Goal: Answer question/provide support: Share knowledge or assist other users

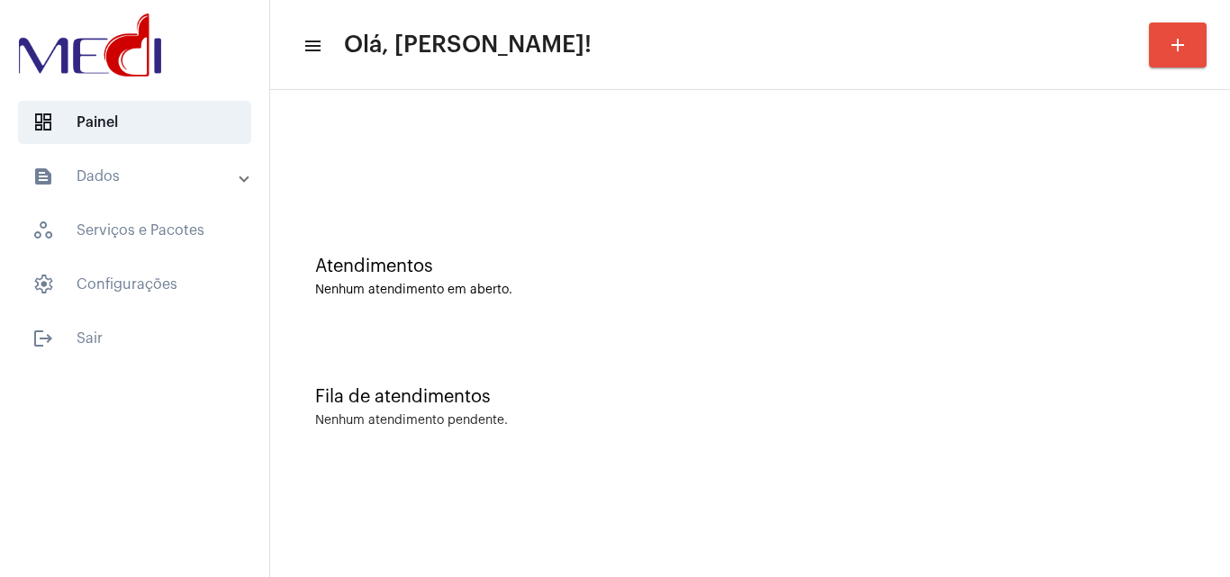
click at [801, 356] on div "Fila de atendimentos Nenhum atendimento pendente." at bounding box center [750, 398] width 942 height 131
click at [866, 420] on div "Nenhum atendimento pendente." at bounding box center [750, 421] width 870 height 14
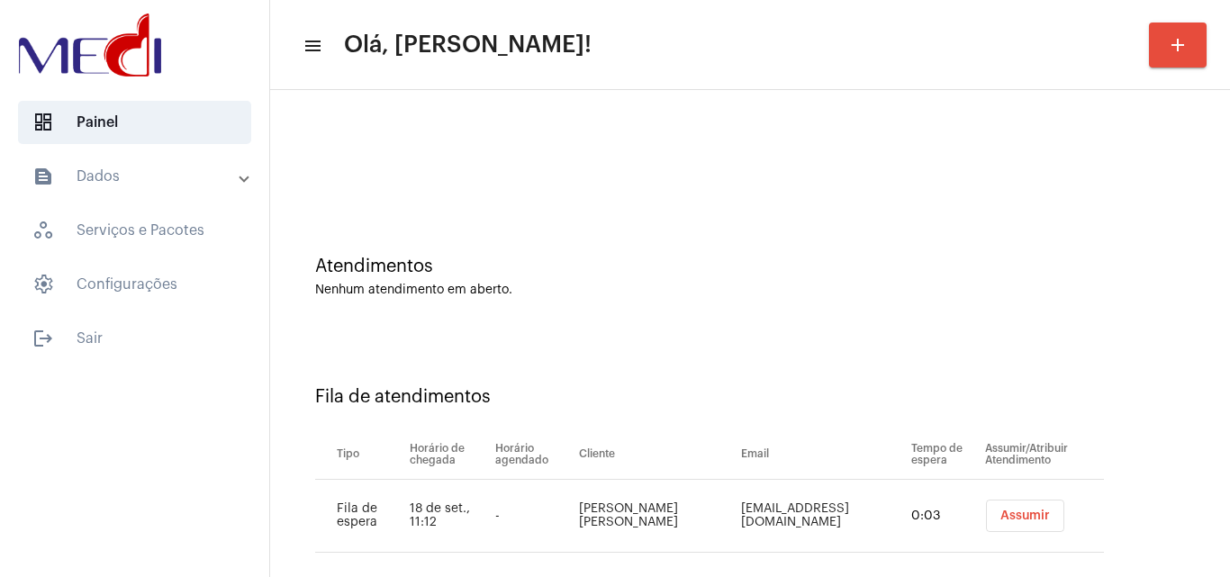
click at [1013, 520] on button "Assumir" at bounding box center [1025, 516] width 78 height 32
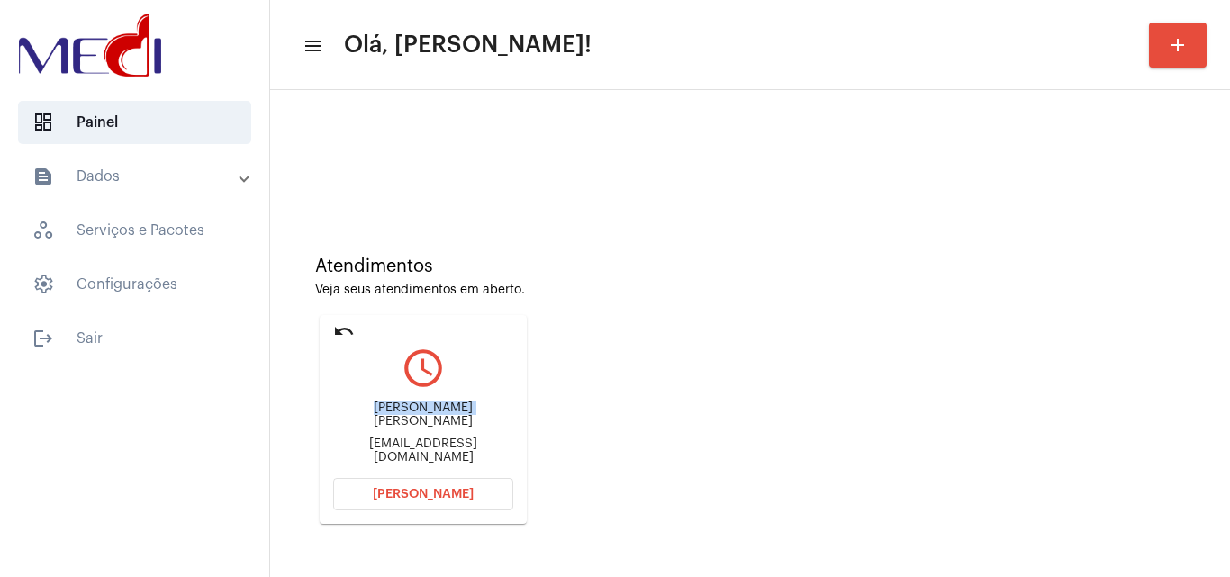
drag, startPoint x: 367, startPoint y: 418, endPoint x: 476, endPoint y: 418, distance: 109.0
click at [476, 418] on div "Victoria Ellen" at bounding box center [423, 415] width 180 height 27
copy div "Victoria Ellen"
click at [428, 495] on span "Abrir Chamada" at bounding box center [423, 494] width 101 height 13
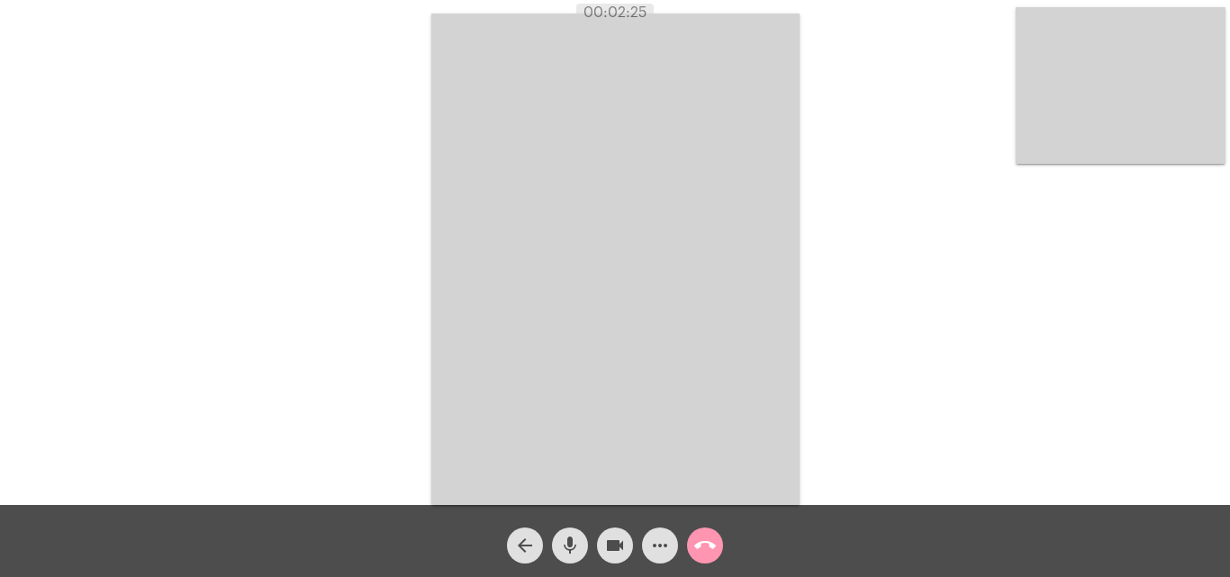
click at [709, 533] on span "call_end" at bounding box center [705, 546] width 22 height 36
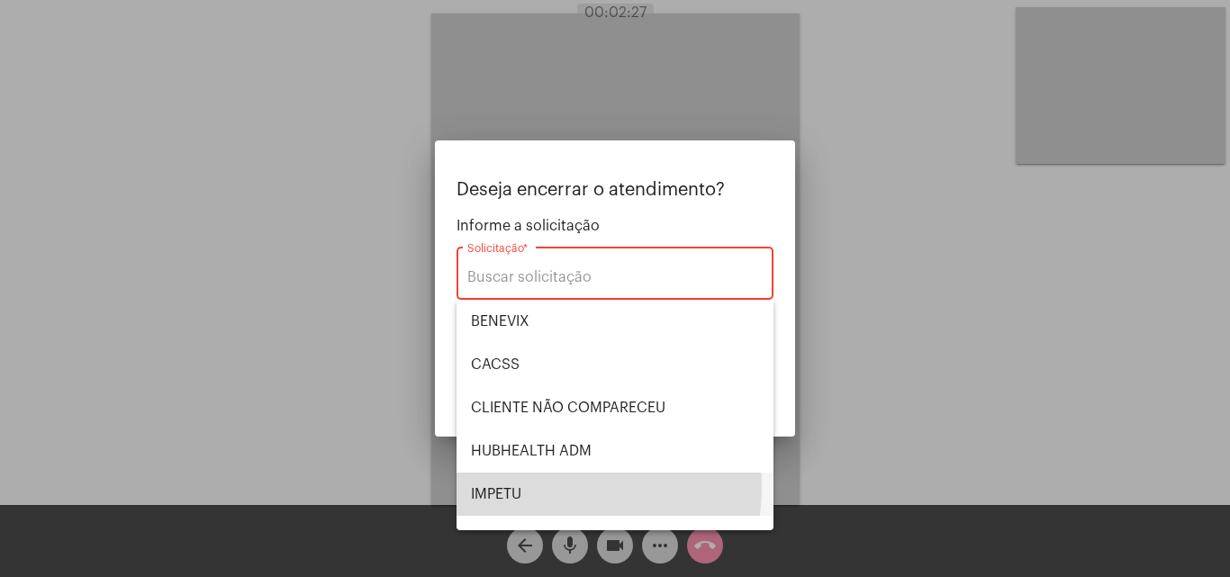
click at [551, 487] on span "IMPETU" at bounding box center [615, 494] width 288 height 43
type input "IMPETU"
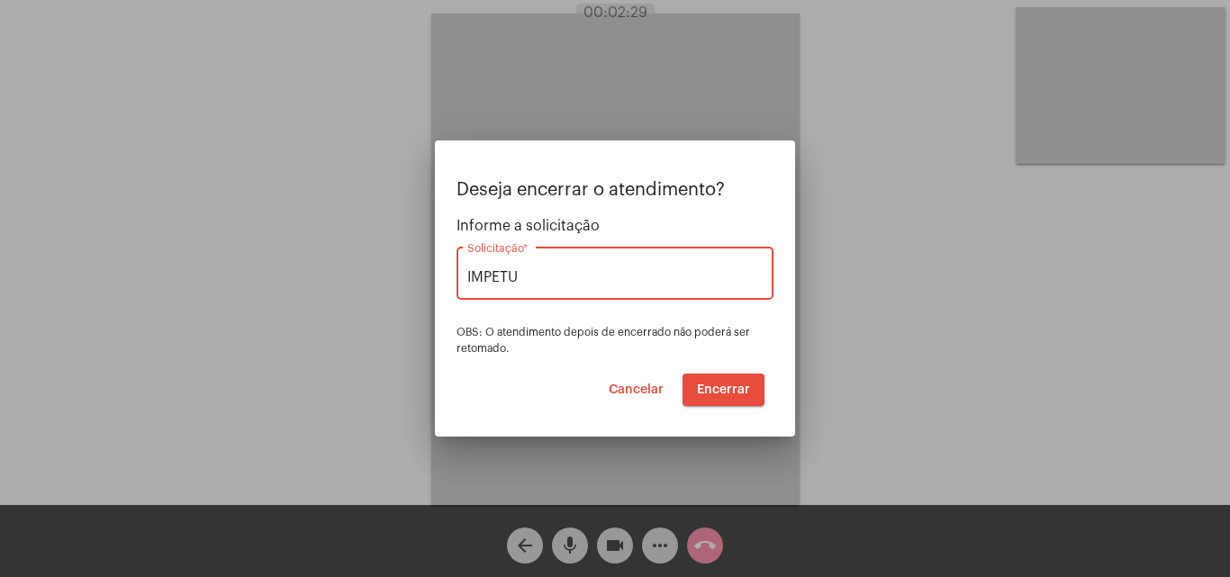
click at [728, 382] on button "Encerrar" at bounding box center [724, 390] width 82 height 32
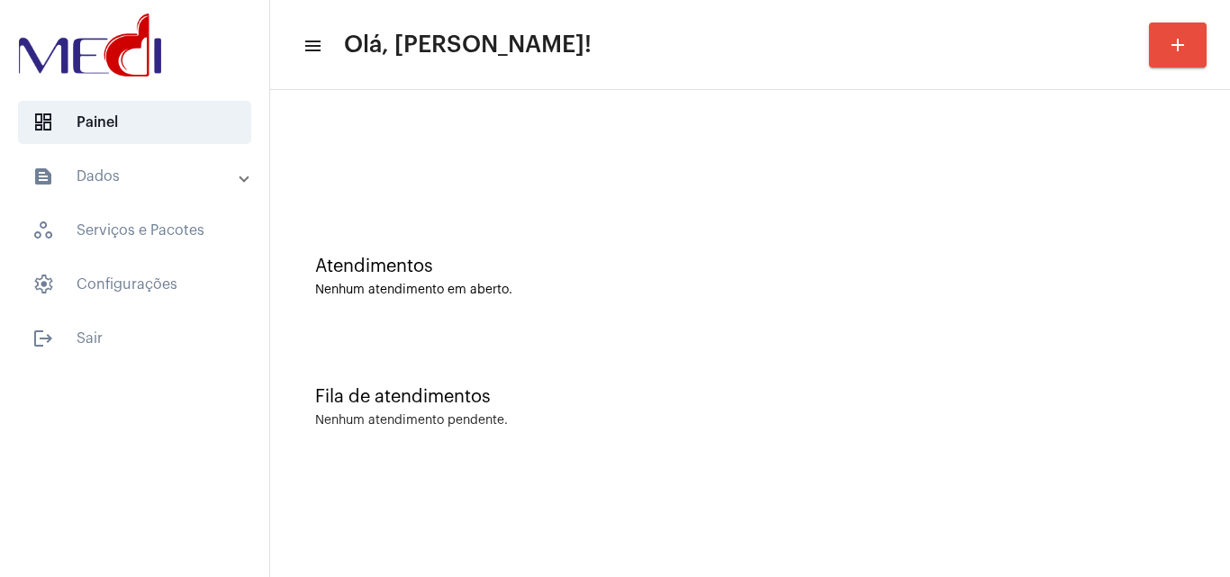
drag, startPoint x: 607, startPoint y: 329, endPoint x: 480, endPoint y: 168, distance: 204.5
click at [604, 329] on div "Atendimentos Nenhum atendimento em aberto." at bounding box center [750, 268] width 942 height 131
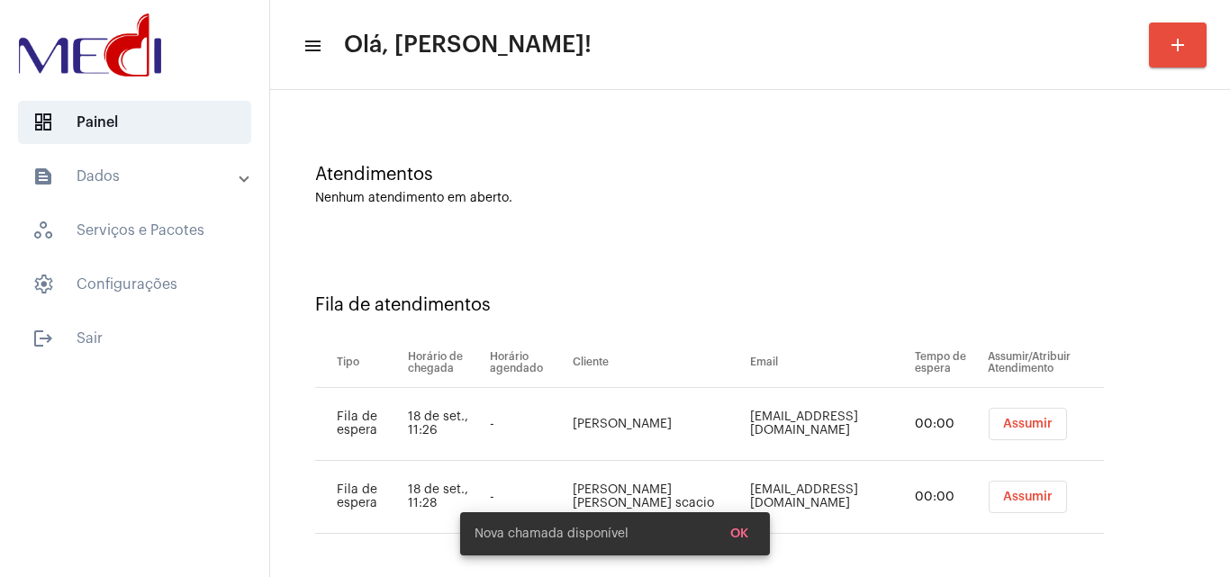
scroll to position [97, 0]
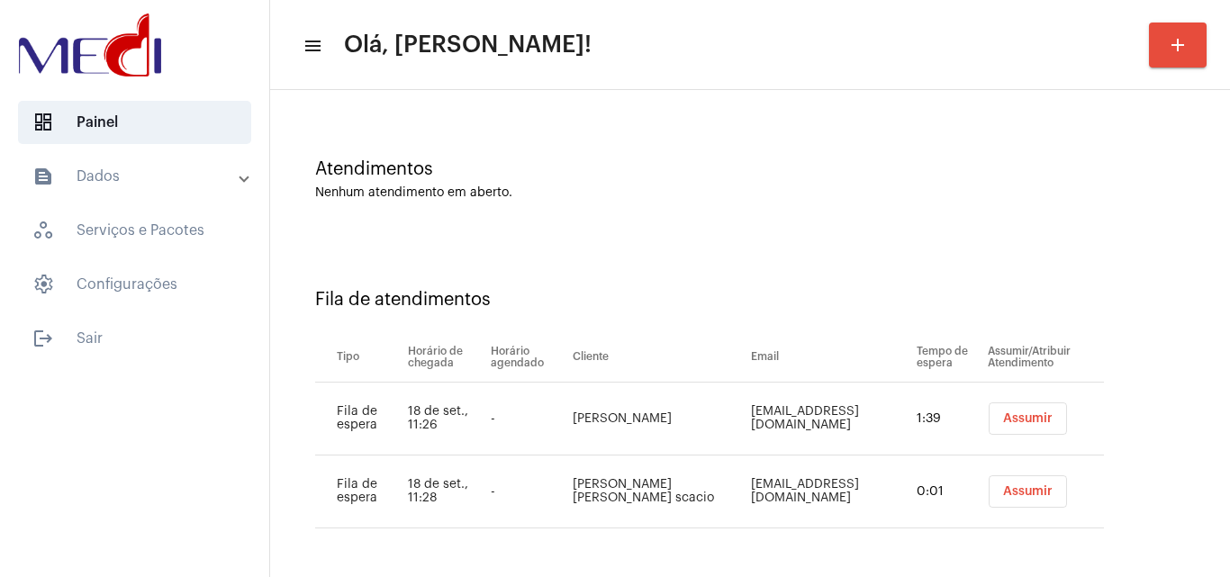
click at [1030, 476] on button "Assumir" at bounding box center [1028, 491] width 78 height 32
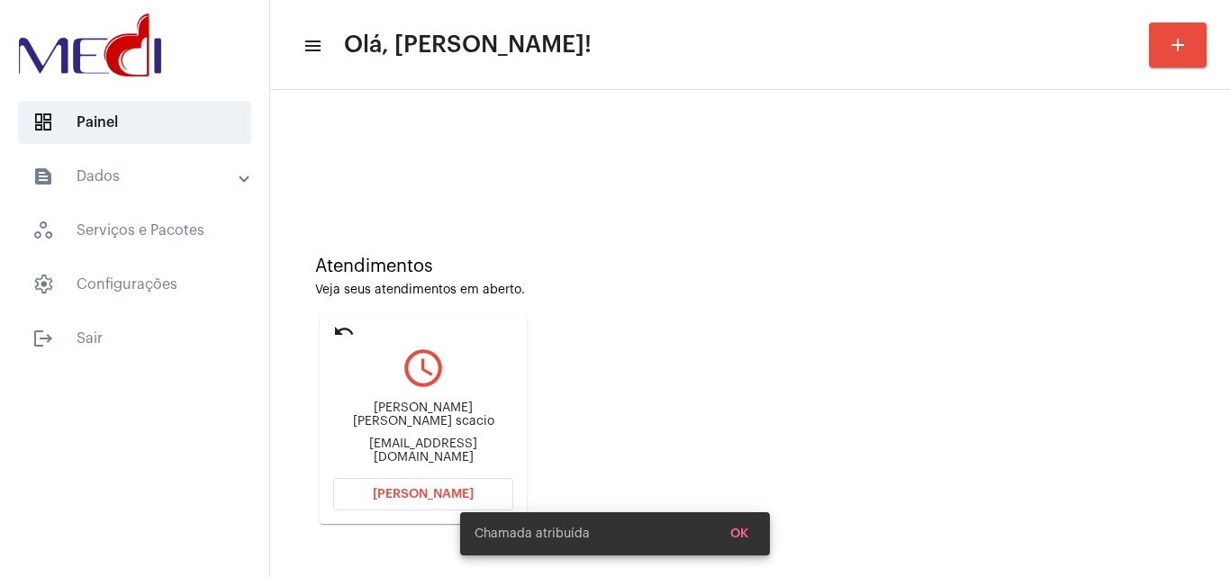
scroll to position [256, 0]
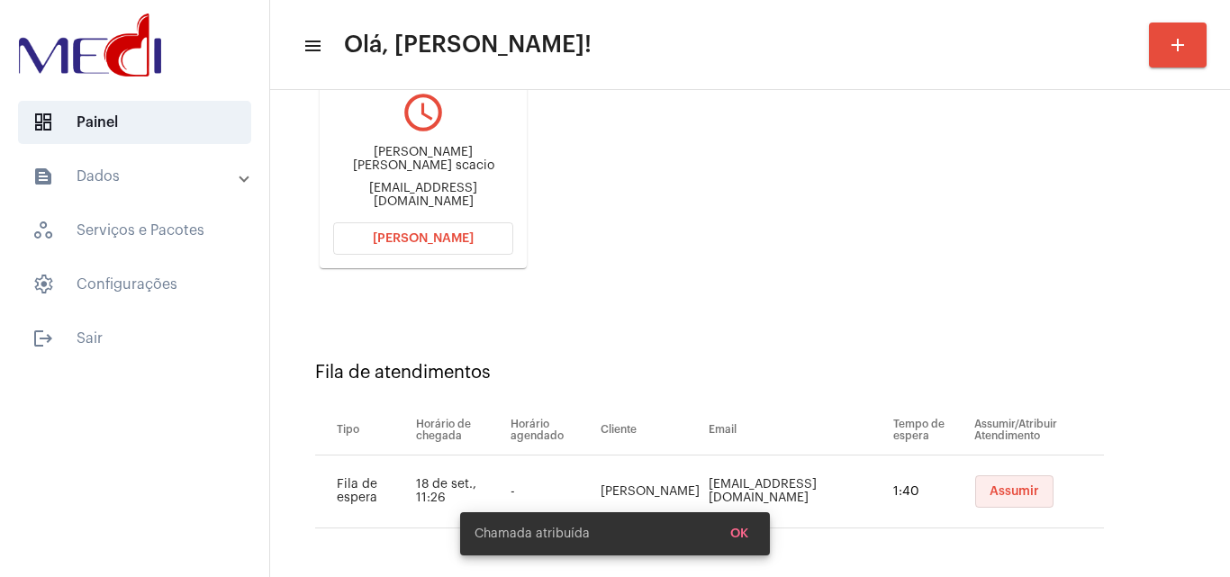
click at [989, 483] on button "Assumir" at bounding box center [1014, 491] width 78 height 32
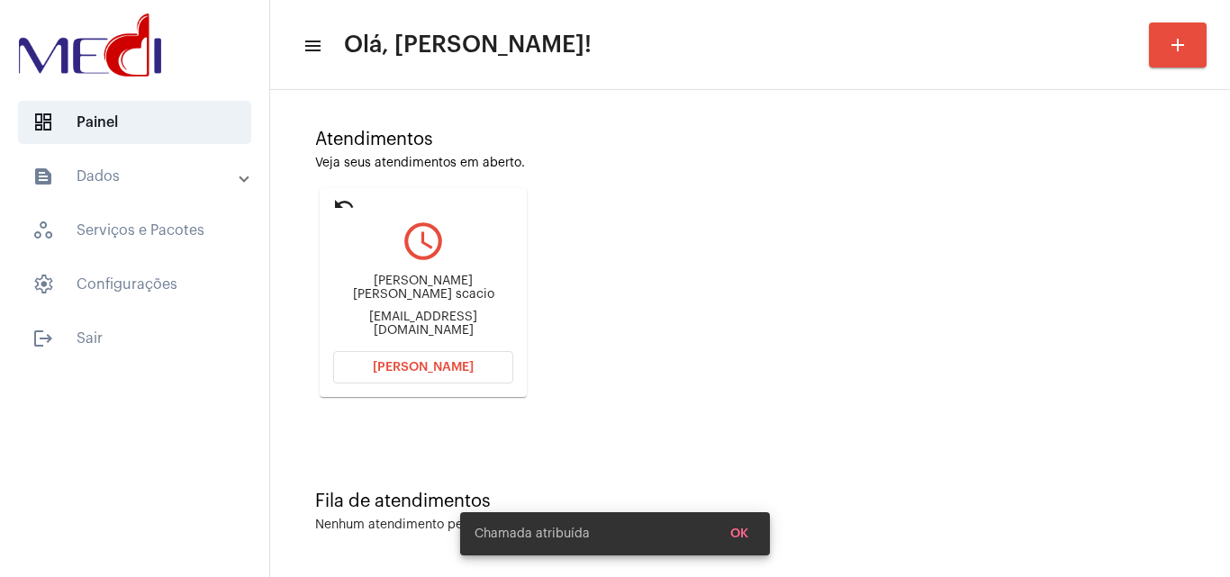
scroll to position [0, 0]
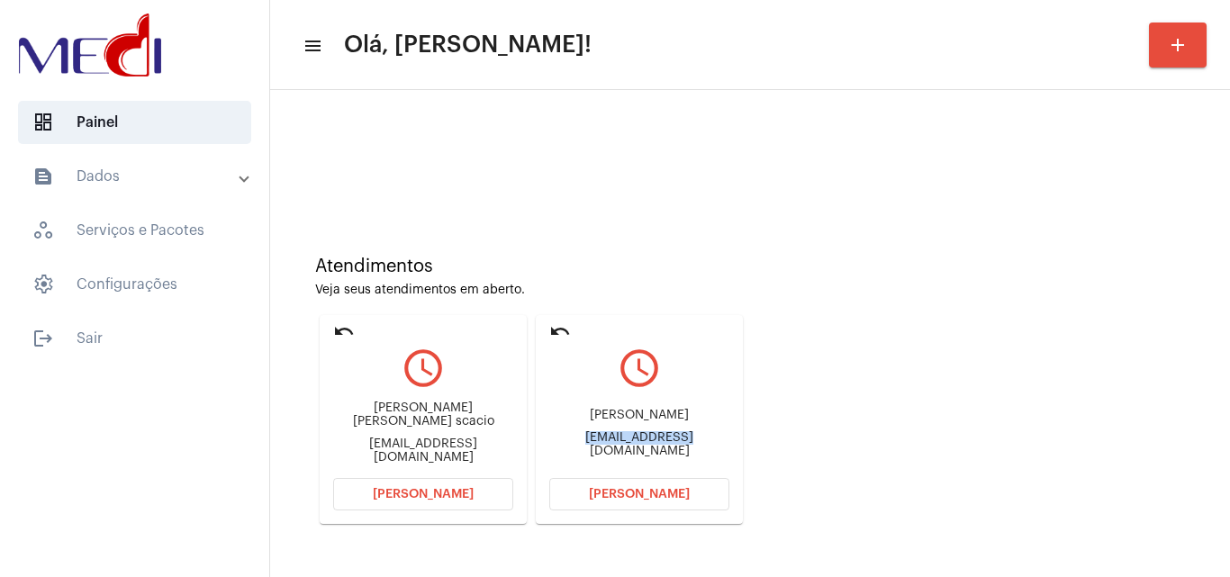
drag, startPoint x: 543, startPoint y: 437, endPoint x: 633, endPoint y: 444, distance: 90.3
click at [633, 444] on mat-card "undo query_builder Daniela dra.danielacristina@gmail.com Abrir Chamada" at bounding box center [639, 419] width 207 height 209
copy div "dra.danielacris"
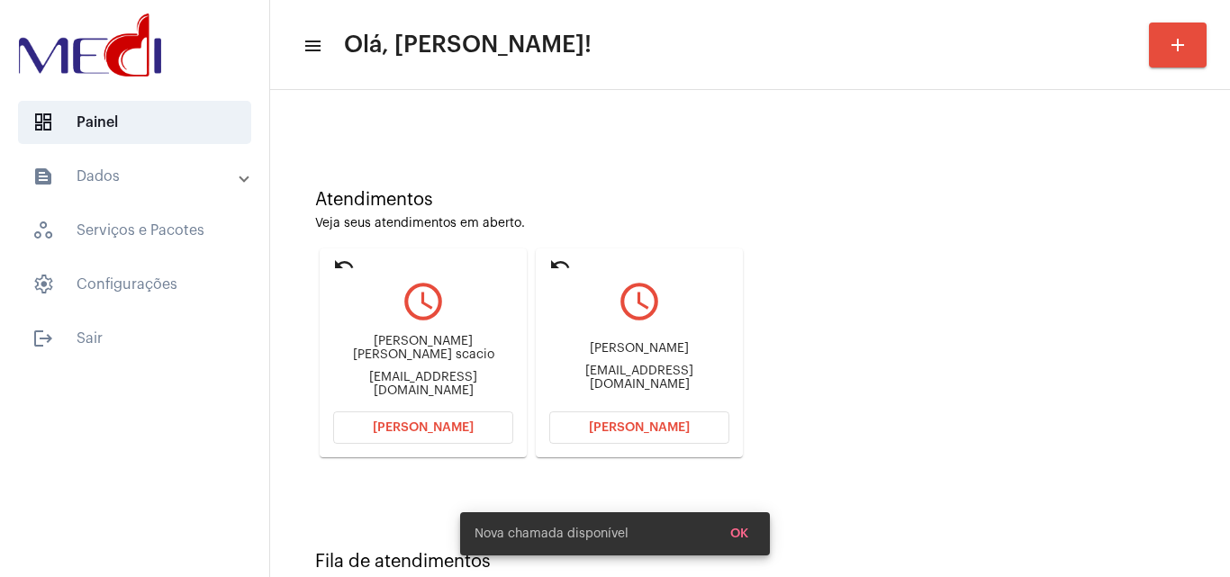
scroll to position [127, 0]
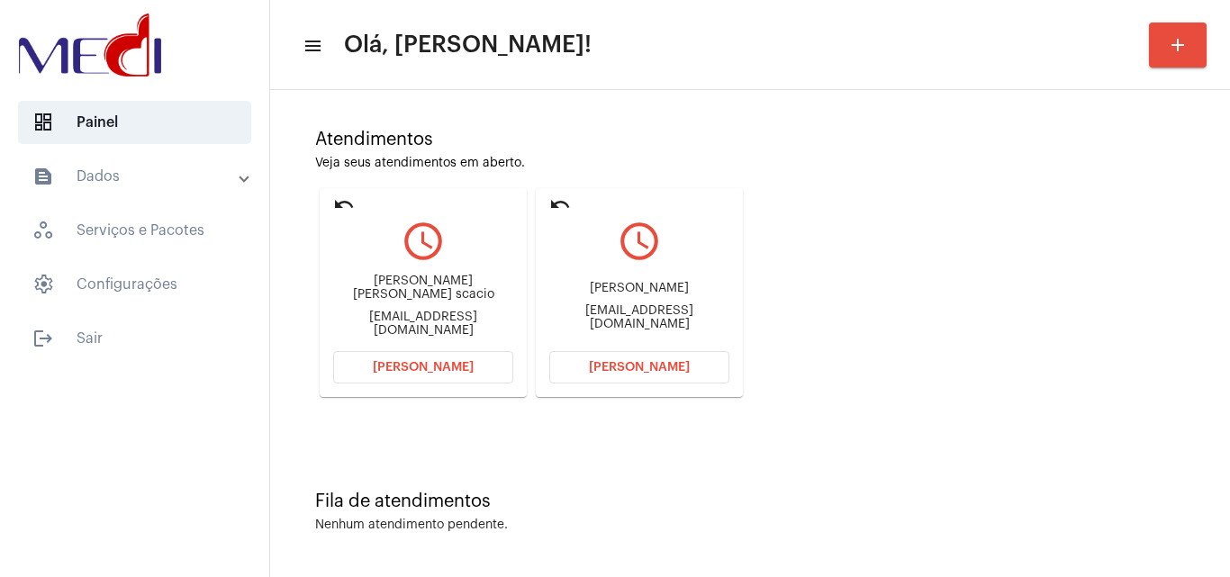
click at [627, 361] on span "Abrir Chamada" at bounding box center [639, 367] width 101 height 13
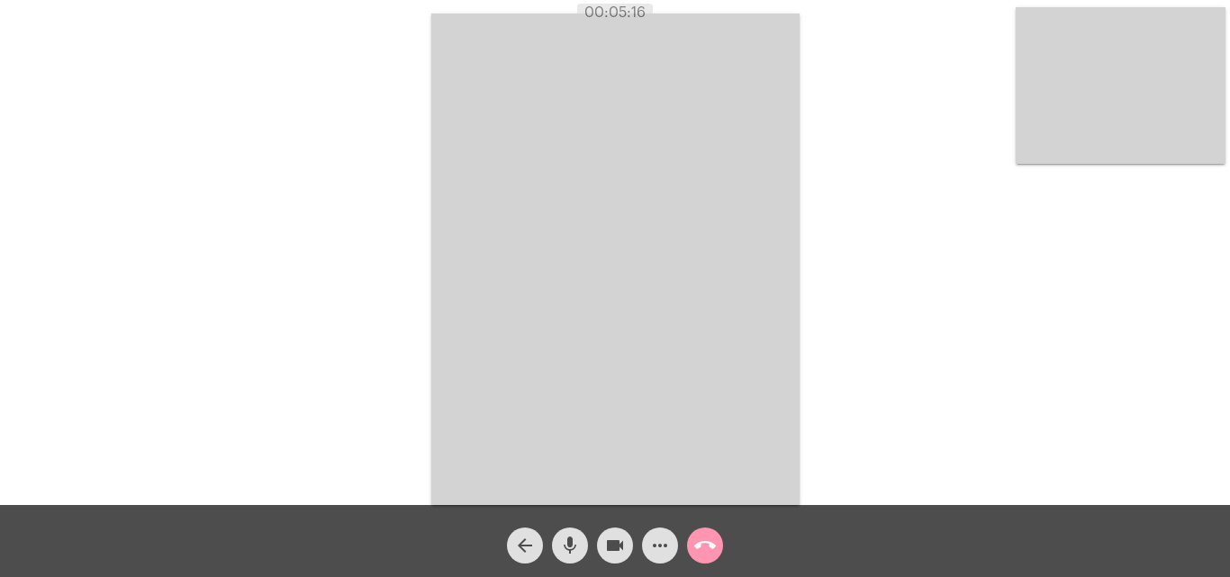
click at [707, 548] on mat-icon "call_end" at bounding box center [705, 546] width 22 height 22
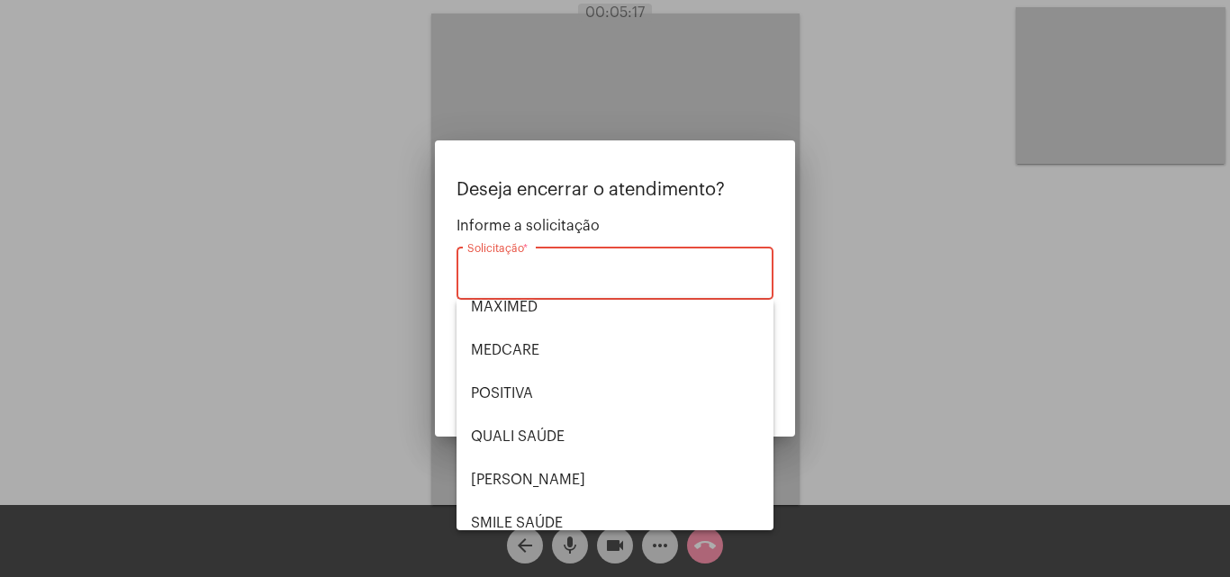
scroll to position [375, 0]
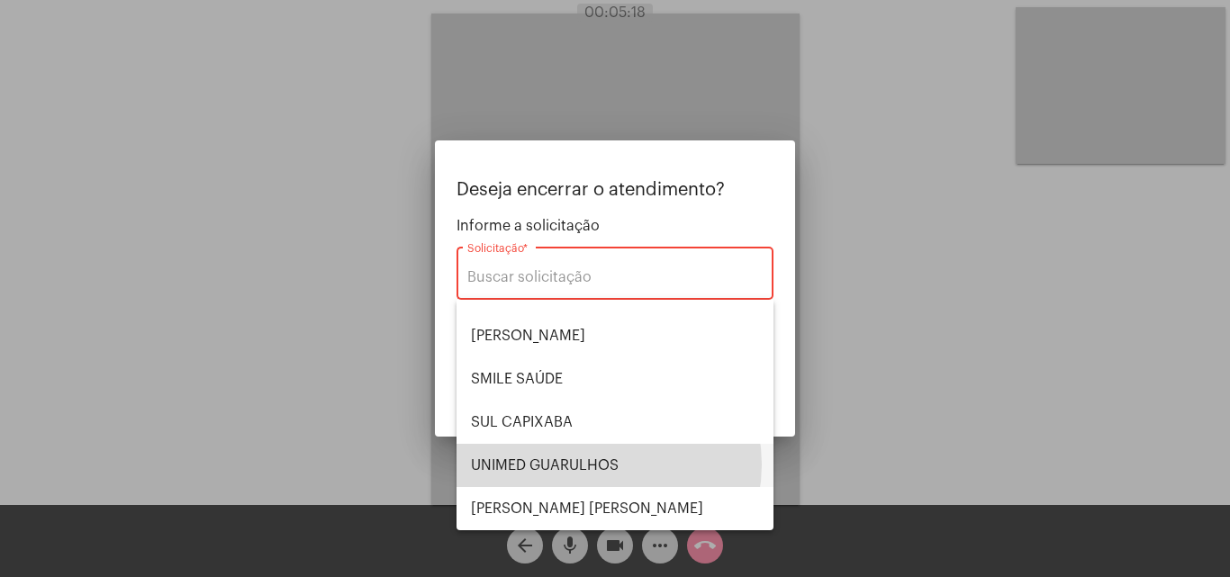
click at [599, 464] on span "UNIMED GUARULHOS" at bounding box center [615, 465] width 288 height 43
type input "UNIMED GUARULHOS"
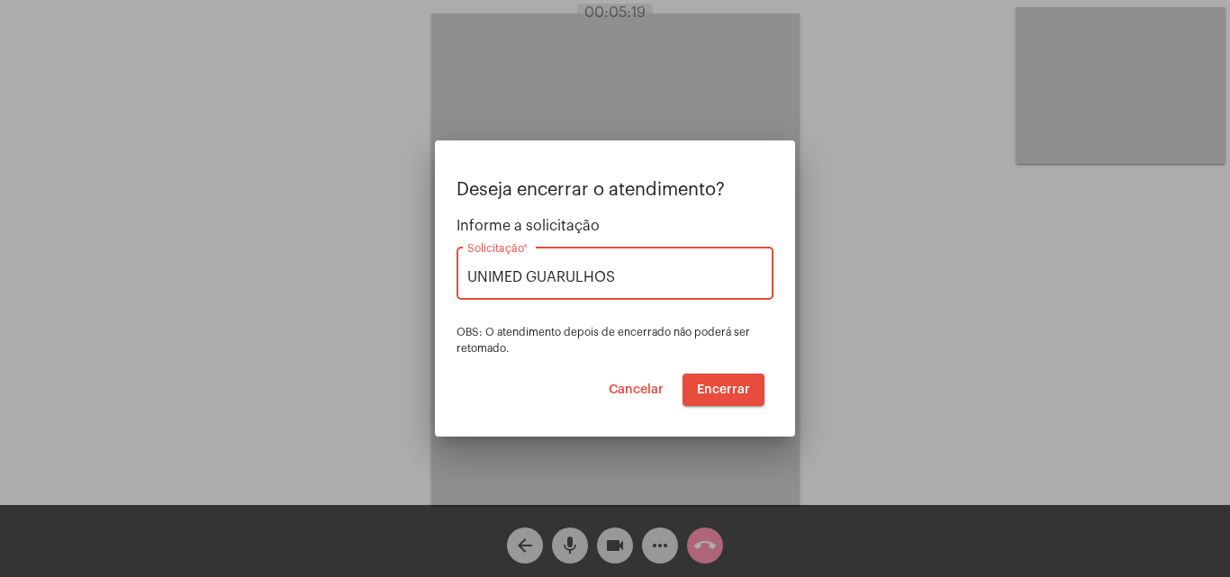
click at [729, 388] on span "Encerrar" at bounding box center [723, 390] width 53 height 13
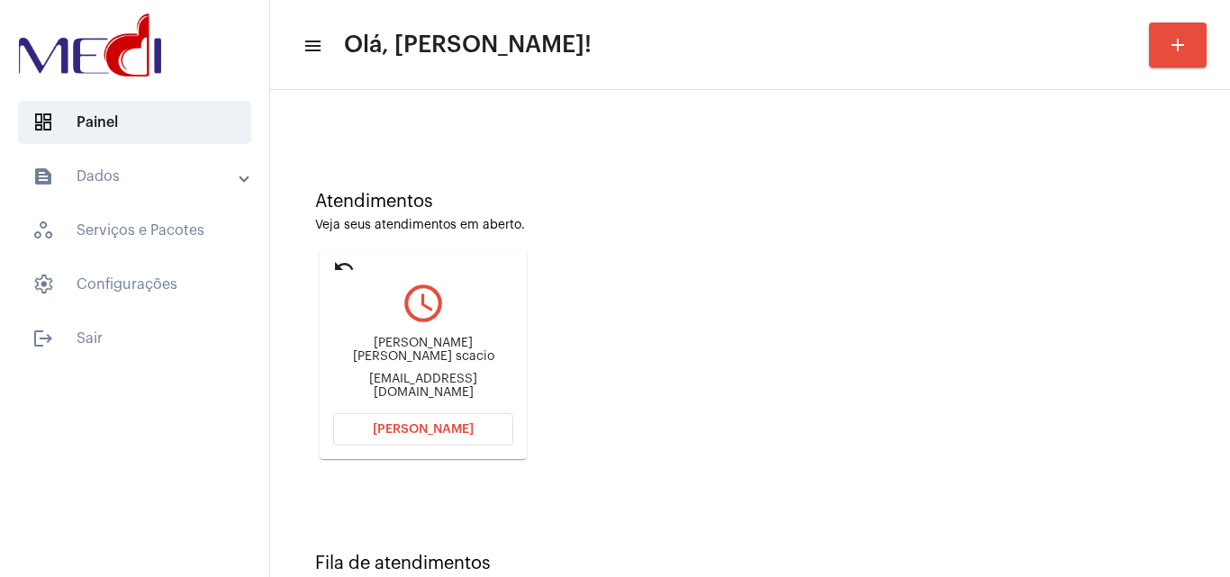
scroll to position [127, 0]
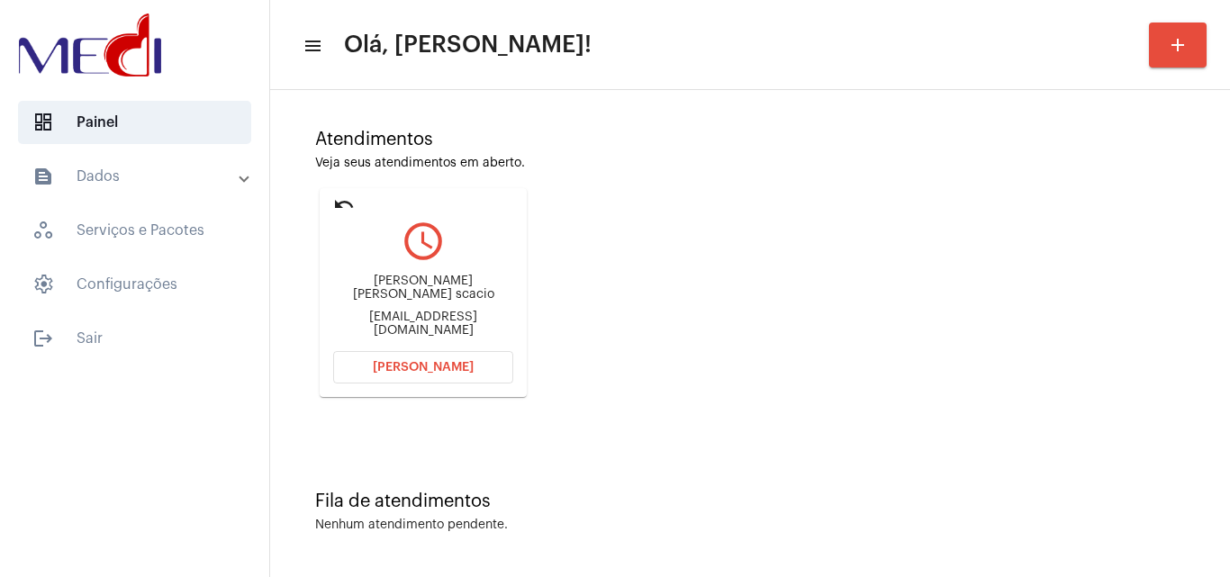
drag, startPoint x: 347, startPoint y: 287, endPoint x: 469, endPoint y: 285, distance: 122.5
click at [469, 285] on div "sophia assulfi motta scacio sophiaamscacio@gmail.com" at bounding box center [423, 306] width 180 height 81
copy div "sophia assulfi motta s"
drag, startPoint x: 340, startPoint y: 297, endPoint x: 499, endPoint y: 297, distance: 159.4
click at [499, 297] on div "sophia assulfi motta scacio" at bounding box center [423, 288] width 180 height 27
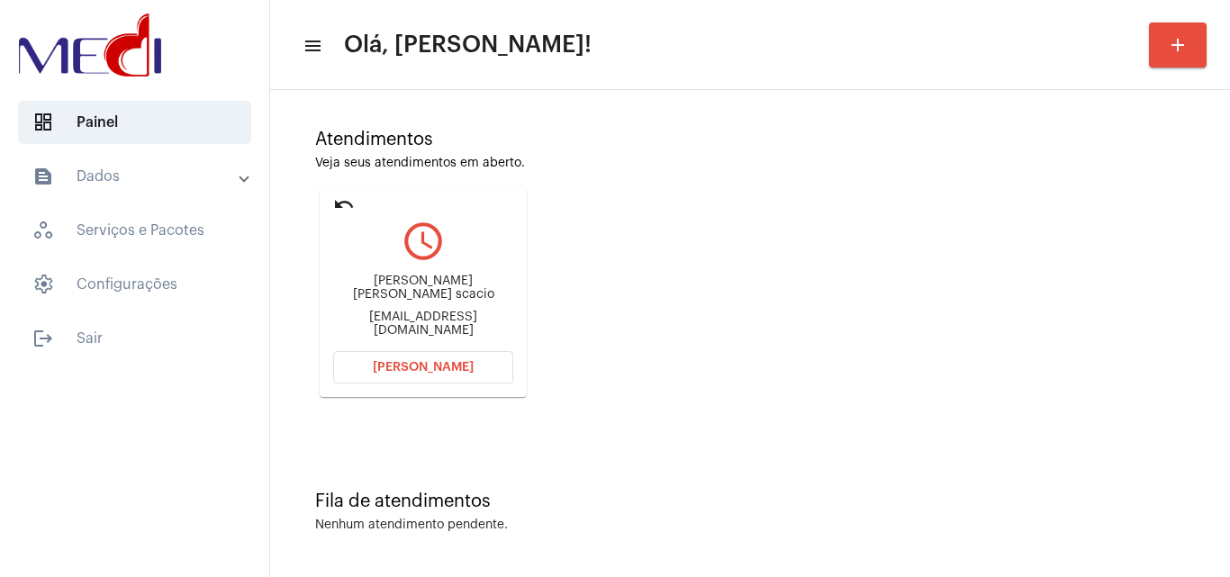
copy div "sophia assulfi motta scaci"
click at [420, 358] on button "Abrir Chamada" at bounding box center [423, 367] width 180 height 32
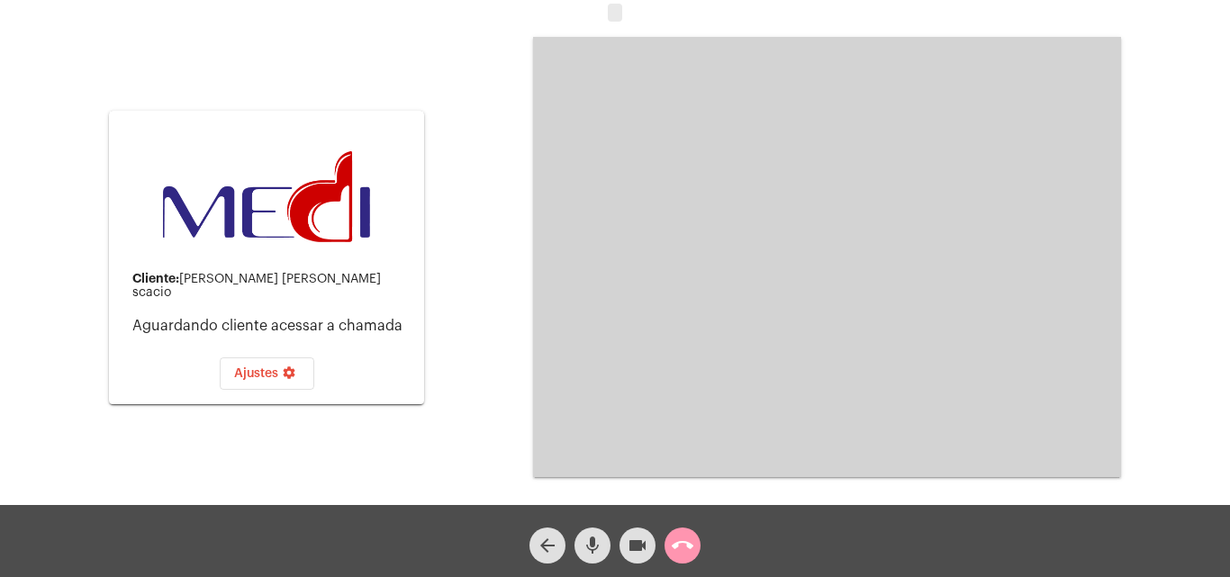
click at [692, 548] on mat-icon "call_end" at bounding box center [683, 546] width 22 height 22
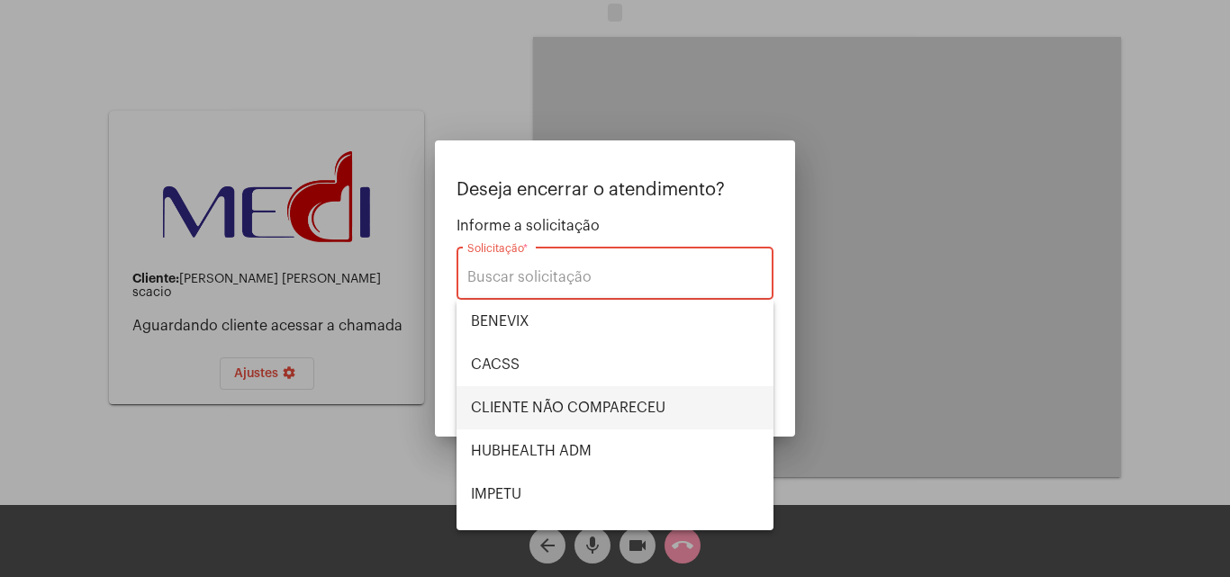
click at [594, 404] on span "CLIENTE NÃO COMPARECEU" at bounding box center [615, 407] width 288 height 43
type input "CLIENTE NÃO COMPARECEU"
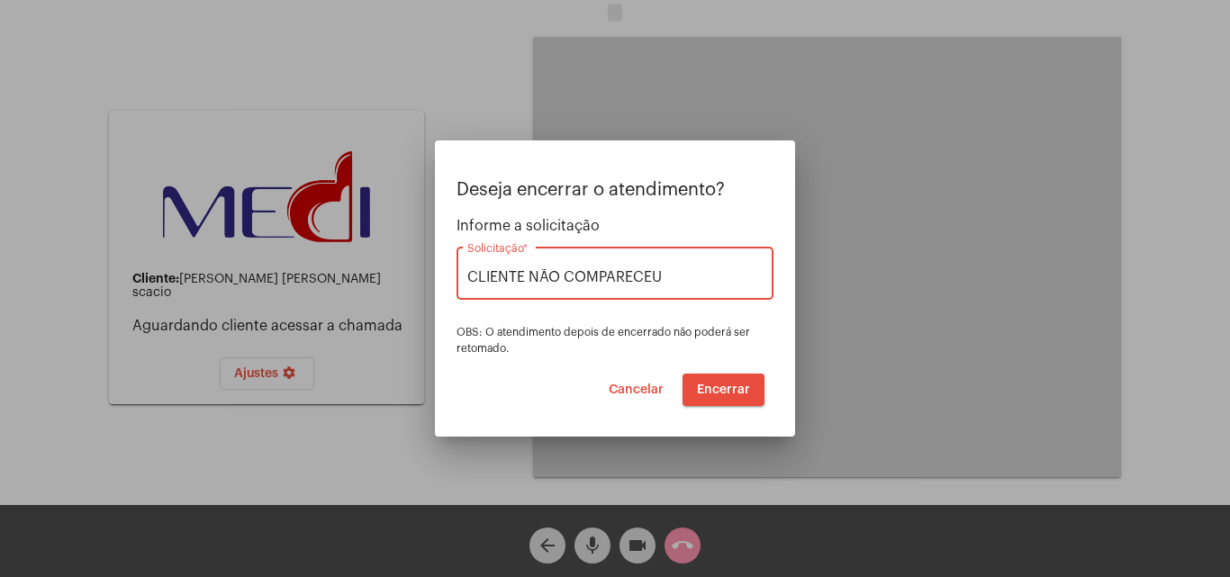
click at [732, 400] on button "Encerrar" at bounding box center [724, 390] width 82 height 32
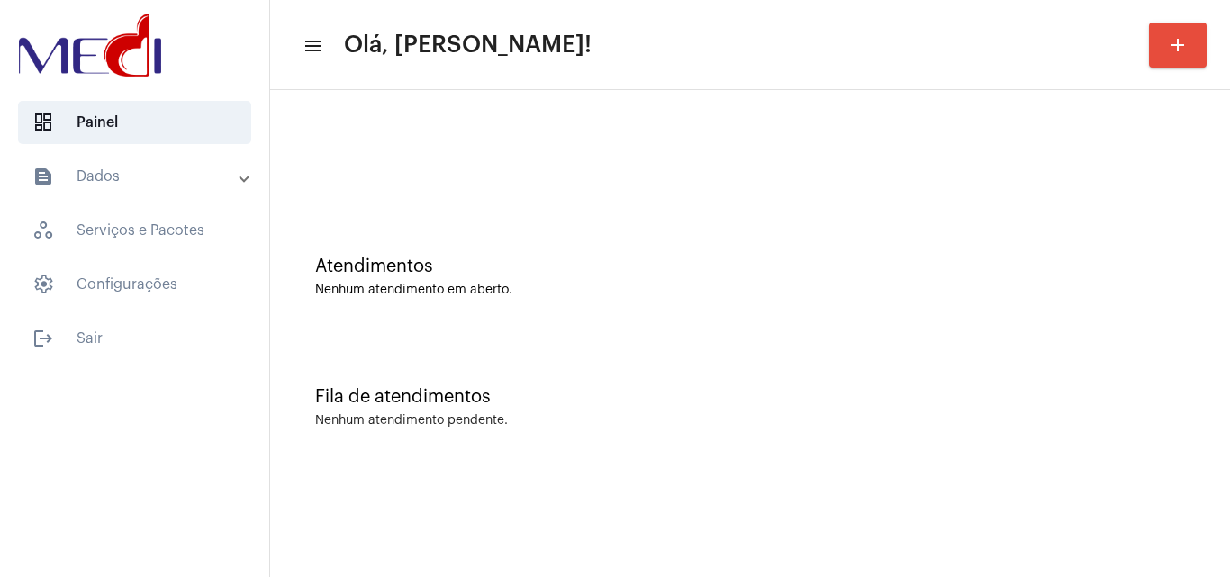
click at [571, 358] on div "Fila de atendimentos Nenhum atendimento pendente." at bounding box center [750, 398] width 942 height 131
click at [511, 365] on div "Fila de atendimentos Nenhum atendimento pendente." at bounding box center [750, 398] width 942 height 131
click at [681, 388] on div "Fila de atendimentos" at bounding box center [750, 397] width 870 height 20
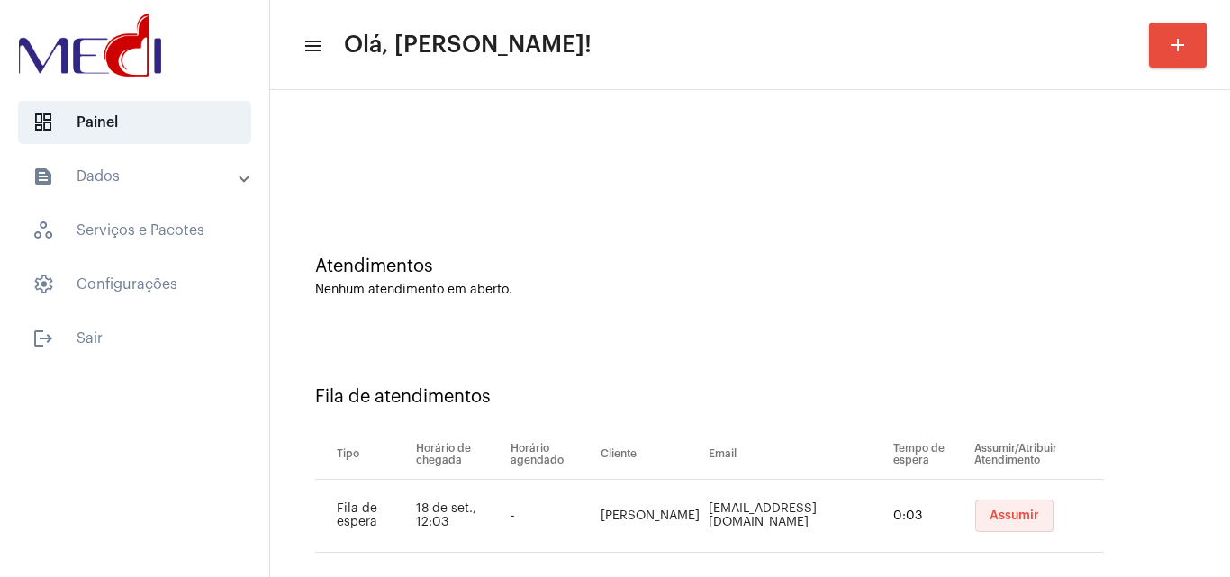
click at [995, 516] on span "Assumir" at bounding box center [1015, 516] width 50 height 13
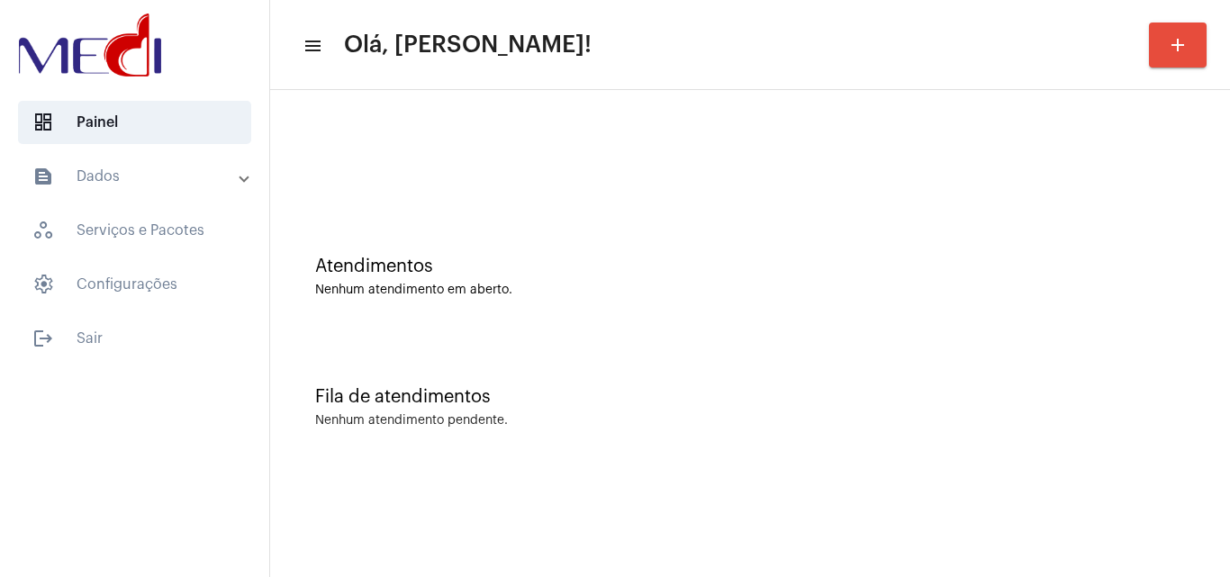
click at [744, 264] on div "Atendimentos" at bounding box center [750, 267] width 870 height 20
click at [473, 201] on div at bounding box center [750, 151] width 942 height 104
drag, startPoint x: 699, startPoint y: 399, endPoint x: 707, endPoint y: 394, distance: 9.3
click at [707, 394] on div "Fila de atendimentos" at bounding box center [750, 397] width 870 height 20
click at [443, 291] on div "Nenhum atendimento em aberto." at bounding box center [750, 291] width 870 height 14
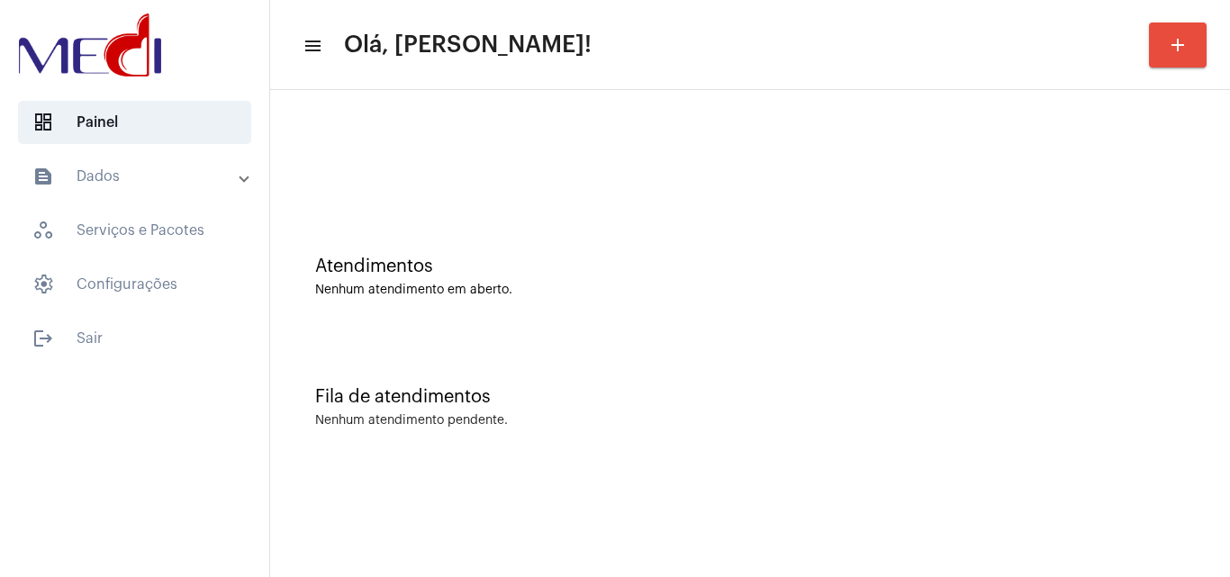
click at [565, 322] on div "Atendimentos Nenhum atendimento em aberto." at bounding box center [750, 268] width 942 height 131
click at [741, 446] on div "Fila de atendimentos Nenhum atendimento pendente." at bounding box center [750, 398] width 942 height 131
click at [613, 354] on div "Fila de atendimentos Nenhum atendimento pendente." at bounding box center [750, 398] width 942 height 131
click at [464, 267] on div "Atendimentos" at bounding box center [750, 267] width 870 height 20
click at [417, 220] on div "Atendimentos Nenhum atendimento em aberto." at bounding box center [750, 268] width 942 height 131
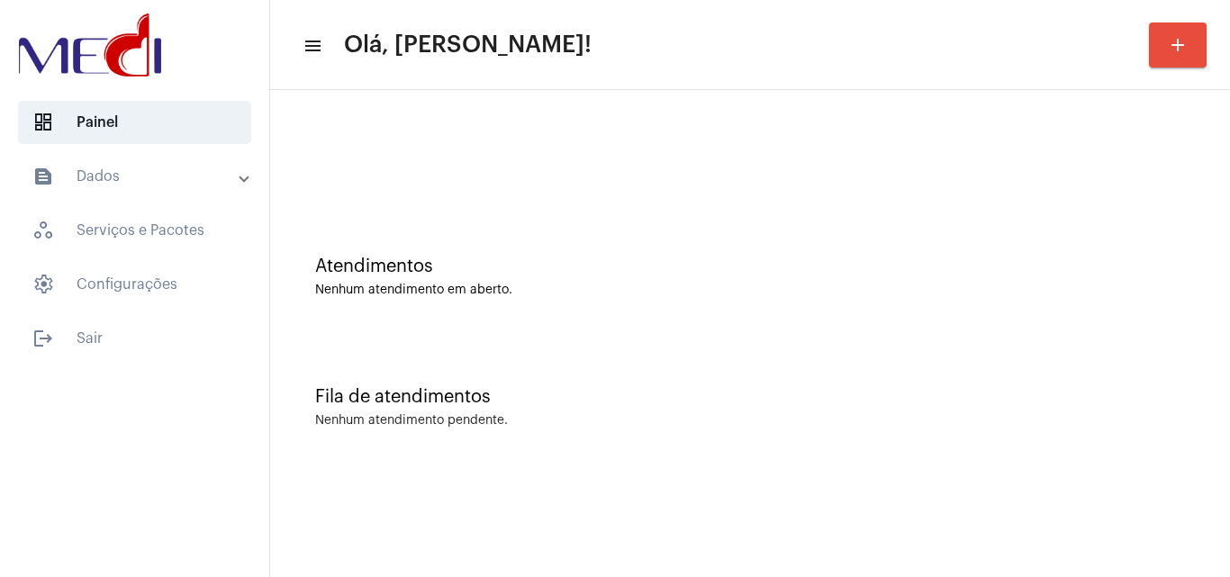
click at [731, 365] on div "Fila de atendimentos Nenhum atendimento pendente." at bounding box center [750, 398] width 942 height 131
click at [776, 457] on div "Fila de atendimentos Nenhum atendimento pendente." at bounding box center [750, 398] width 942 height 131
